Goal: Task Accomplishment & Management: Use online tool/utility

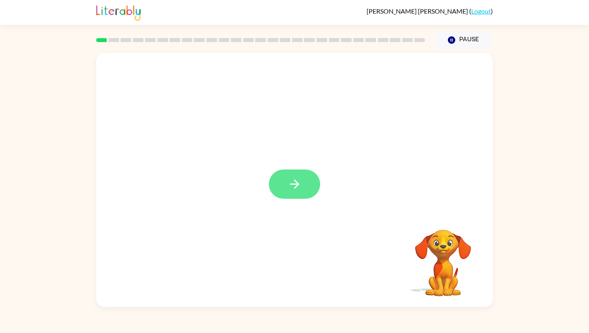
click at [301, 189] on button "button" at bounding box center [294, 183] width 51 height 29
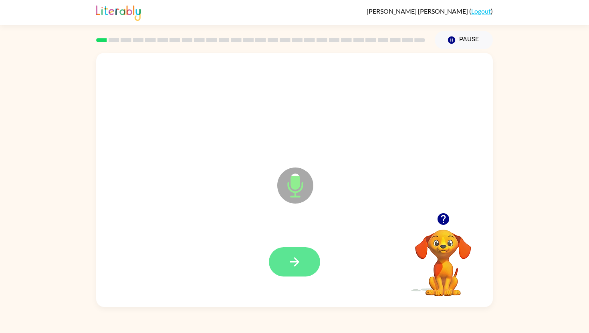
click at [290, 261] on icon "button" at bounding box center [294, 261] width 9 height 9
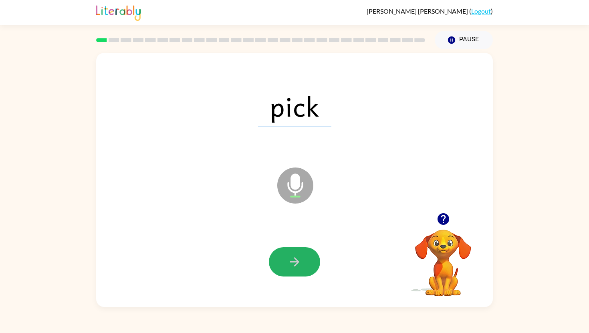
click at [290, 261] on icon "button" at bounding box center [294, 261] width 9 height 9
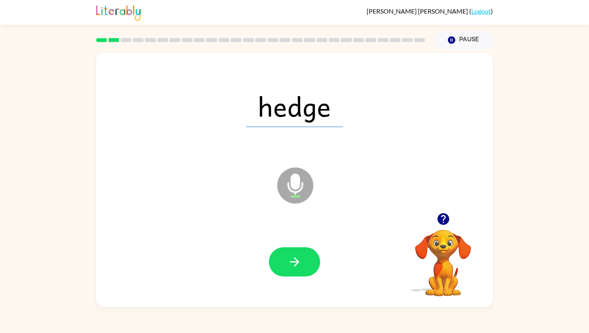
click at [290, 261] on icon "button" at bounding box center [294, 261] width 9 height 9
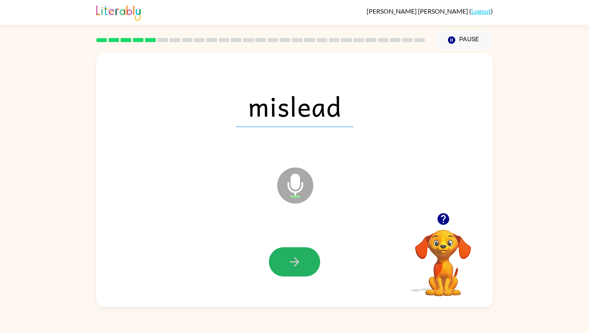
click at [290, 261] on icon "button" at bounding box center [294, 261] width 9 height 9
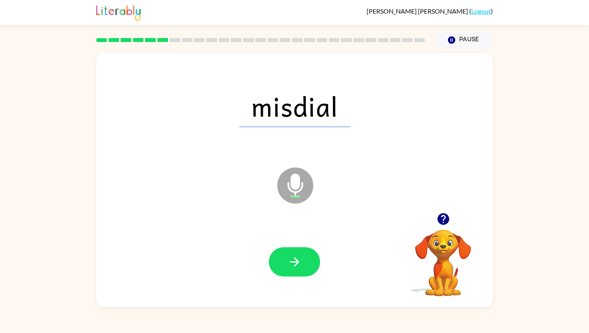
click at [290, 261] on icon "button" at bounding box center [294, 261] width 9 height 9
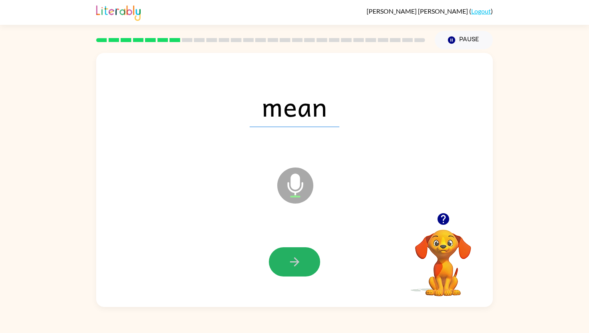
click at [290, 261] on icon "button" at bounding box center [294, 261] width 9 height 9
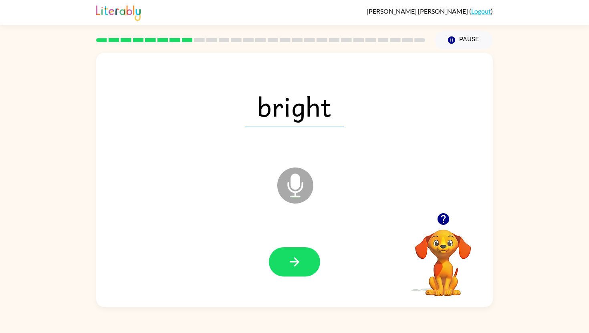
click at [290, 261] on icon "button" at bounding box center [294, 261] width 9 height 9
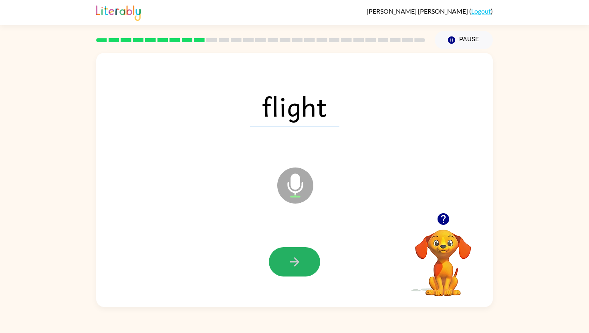
click at [290, 261] on icon "button" at bounding box center [294, 261] width 9 height 9
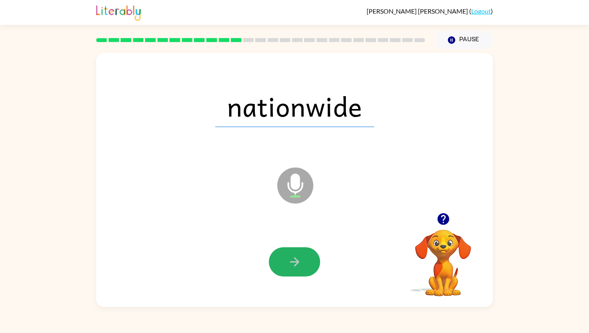
click at [290, 261] on icon "button" at bounding box center [294, 261] width 9 height 9
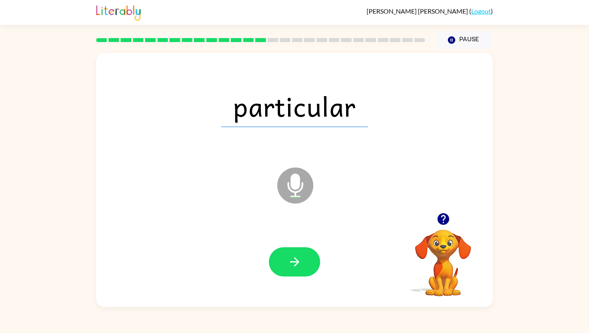
click at [290, 261] on icon "button" at bounding box center [294, 261] width 9 height 9
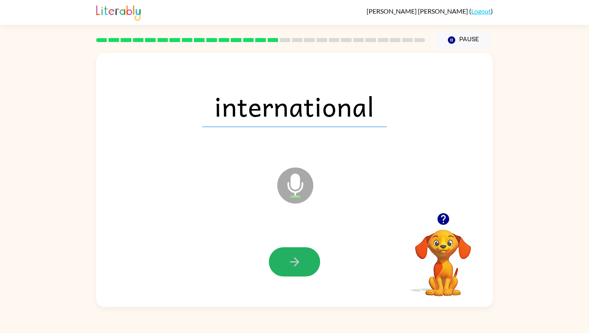
click at [290, 261] on icon "button" at bounding box center [294, 261] width 9 height 9
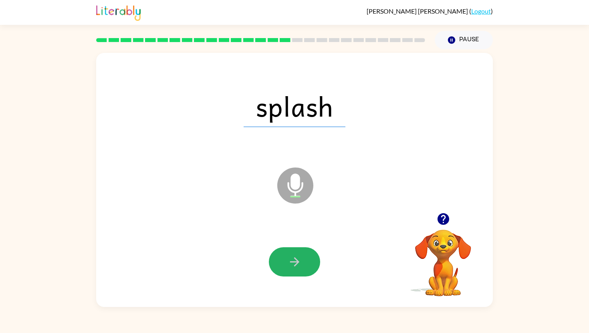
click at [290, 261] on icon "button" at bounding box center [294, 261] width 9 height 9
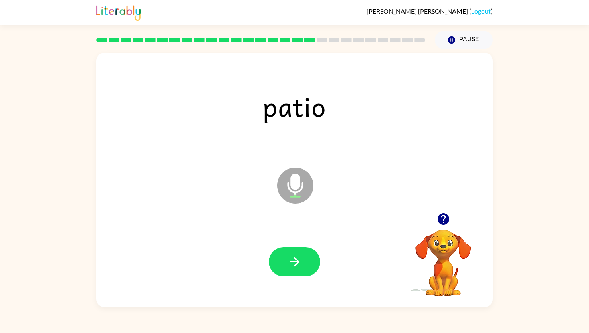
click at [290, 261] on icon "button" at bounding box center [294, 261] width 9 height 9
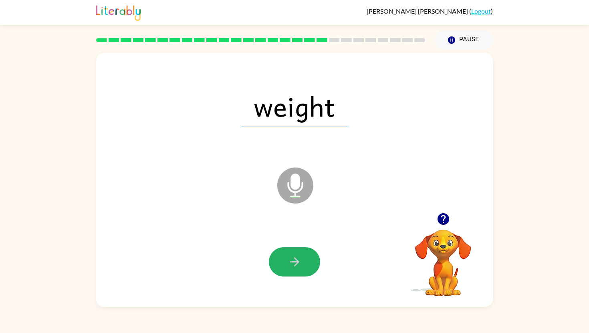
click at [290, 261] on icon "button" at bounding box center [294, 261] width 9 height 9
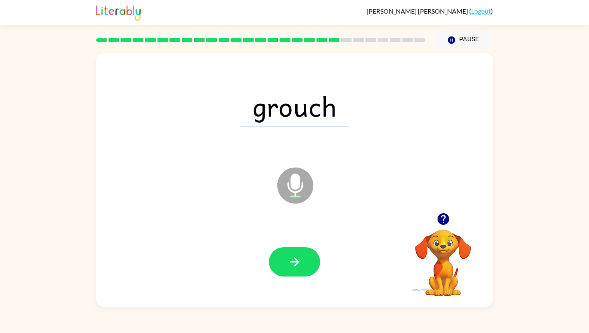
click at [290, 261] on icon "button" at bounding box center [294, 261] width 9 height 9
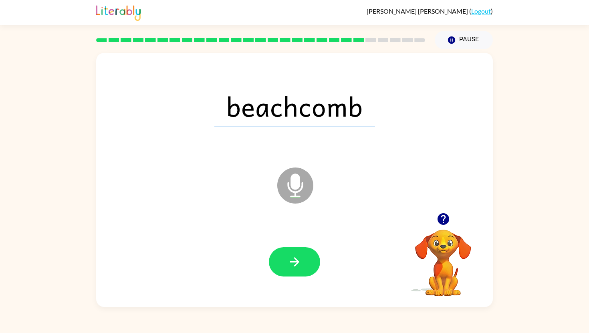
click at [290, 261] on icon "button" at bounding box center [294, 261] width 9 height 9
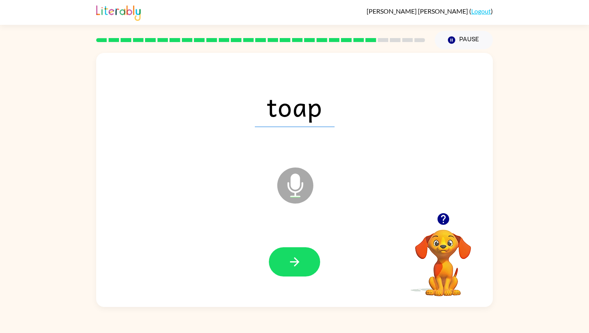
click at [290, 261] on icon "button" at bounding box center [294, 261] width 9 height 9
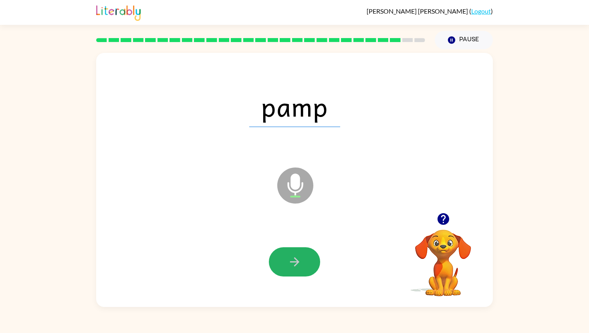
click at [290, 261] on icon "button" at bounding box center [294, 261] width 9 height 9
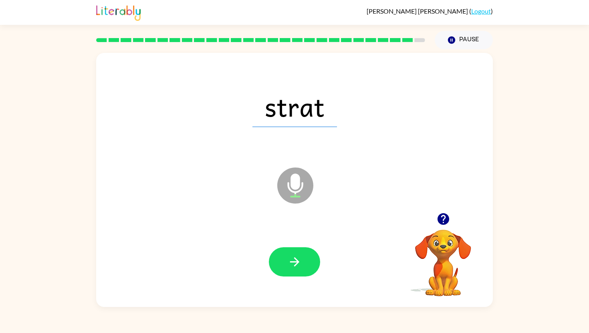
click at [290, 261] on icon "button" at bounding box center [294, 261] width 9 height 9
